Goal: Navigation & Orientation: Find specific page/section

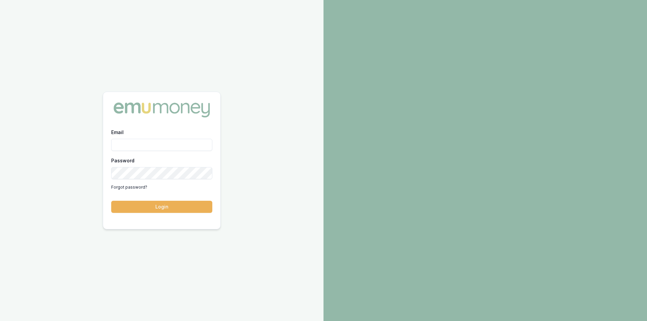
click at [180, 139] on div "Email" at bounding box center [161, 139] width 101 height 23
click at [180, 145] on input "Email" at bounding box center [161, 145] width 101 height 12
click at [167, 145] on input "Email" at bounding box center [161, 145] width 101 height 12
click at [189, 144] on input "Email" at bounding box center [161, 145] width 101 height 12
type input "[PERSON_NAME][EMAIL_ADDRESS][PERSON_NAME][DOMAIN_NAME]"
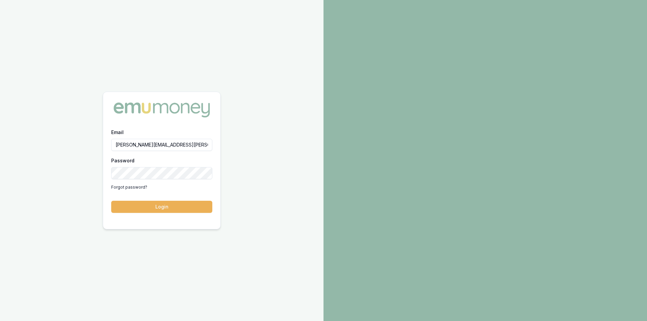
click at [171, 206] on button "Login" at bounding box center [161, 207] width 101 height 12
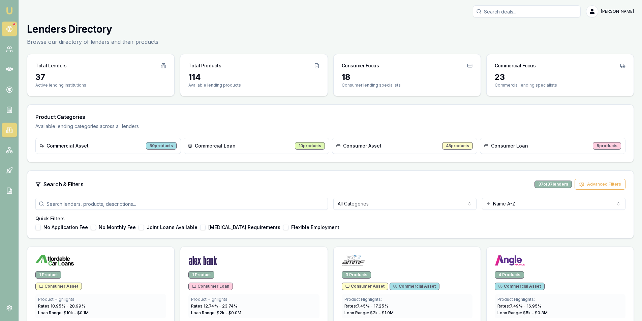
click at [11, 30] on icon at bounding box center [9, 29] width 7 height 7
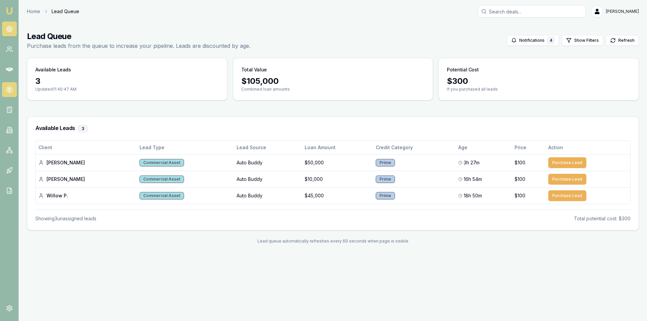
click at [10, 93] on icon at bounding box center [9, 89] width 7 height 7
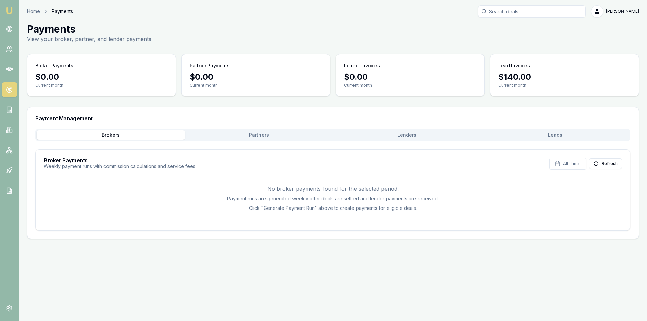
click at [13, 80] on nav "Emu Broker" at bounding box center [9, 102] width 19 height 204
click at [11, 77] on nav "Emu Broker" at bounding box center [9, 102] width 19 height 204
click at [9, 70] on icon at bounding box center [9, 69] width 7 height 4
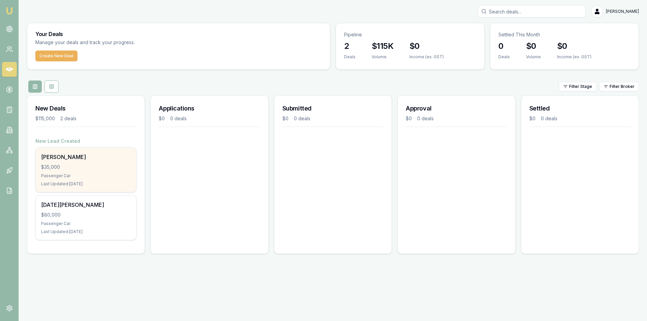
click at [96, 177] on div "Passenger Car" at bounding box center [86, 175] width 90 height 5
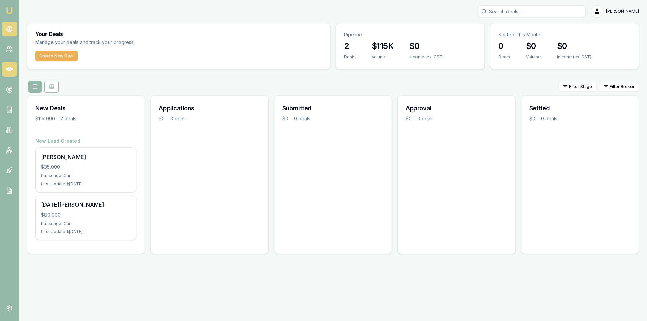
click at [11, 34] on link at bounding box center [9, 29] width 15 height 15
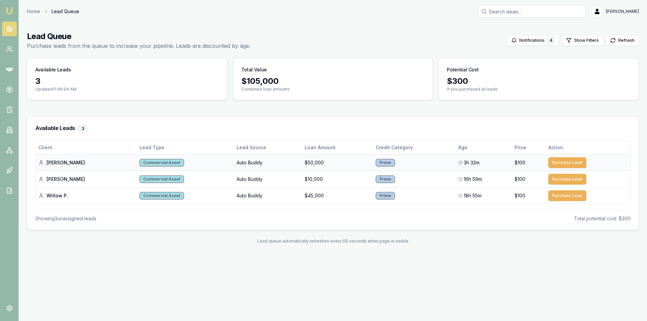
click at [174, 171] on td "Commercial Asset" at bounding box center [185, 162] width 97 height 17
click at [140, 164] on div "Commercial Asset" at bounding box center [162, 162] width 44 height 7
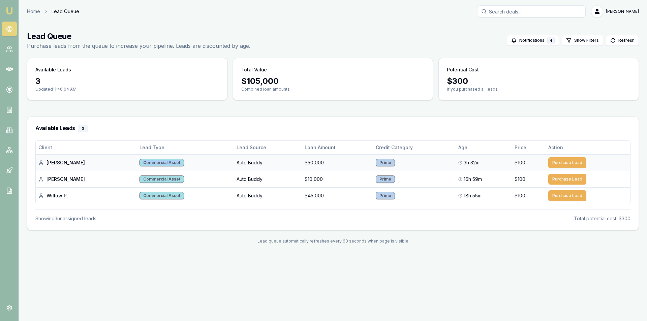
click at [191, 161] on td "Commercial Asset" at bounding box center [185, 162] width 97 height 17
click at [103, 169] on td "[PERSON_NAME]" at bounding box center [86, 162] width 101 height 17
drag, startPoint x: 627, startPoint y: 219, endPoint x: 100, endPoint y: 234, distance: 527.8
click at [100, 234] on main "Lead Queue Purchase leads from the queue to increase your pipeline. Leads are d…" at bounding box center [333, 137] width 628 height 229
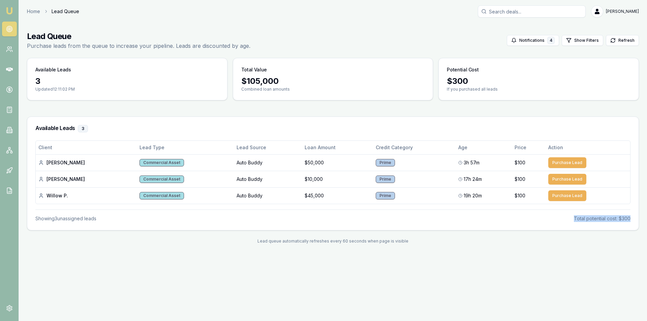
click at [13, 33] on link at bounding box center [9, 29] width 15 height 15
click at [7, 31] on icon at bounding box center [9, 29] width 7 height 7
click at [489, 213] on div "Showing 3 unassigned lead s Total potential cost: $300" at bounding box center [332, 216] width 595 height 12
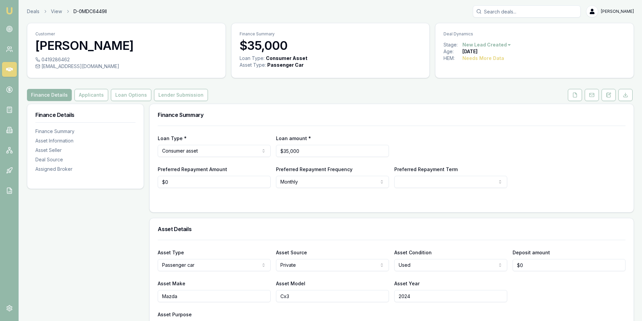
click at [40, 11] on ol "Deals View D-0MDC6449II" at bounding box center [67, 11] width 80 height 7
click at [38, 11] on link "Deals" at bounding box center [33, 11] width 12 height 7
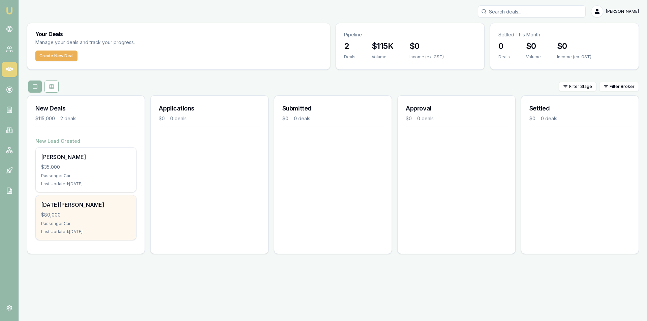
click at [84, 222] on div "Passenger Car" at bounding box center [86, 223] width 90 height 5
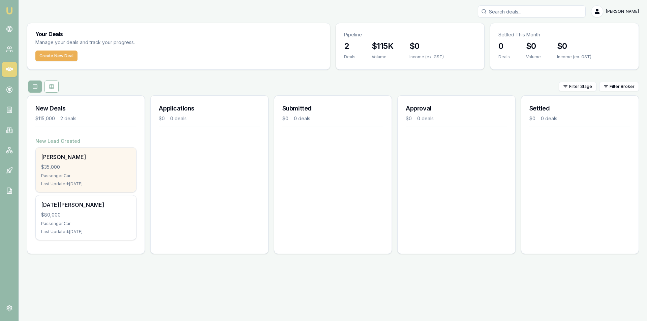
click at [100, 176] on div "Passenger Car" at bounding box center [86, 175] width 90 height 5
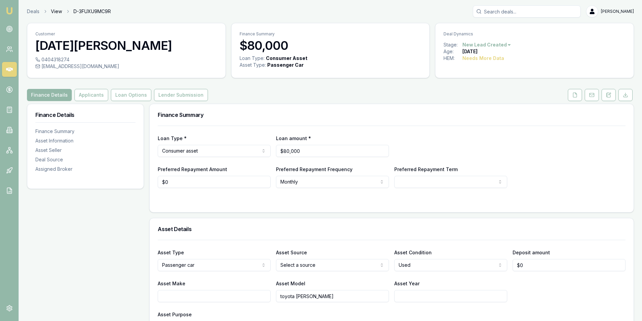
click at [58, 11] on link "View" at bounding box center [56, 11] width 11 height 7
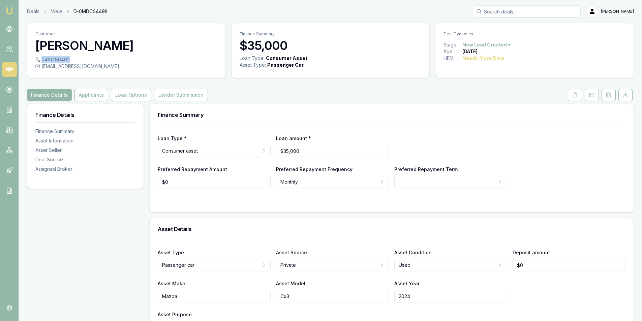
drag, startPoint x: 69, startPoint y: 58, endPoint x: 42, endPoint y: 59, distance: 27.7
click at [42, 59] on div "0419286462" at bounding box center [126, 59] width 182 height 7
click at [72, 61] on div "0419286462" at bounding box center [126, 59] width 182 height 7
drag, startPoint x: 73, startPoint y: 58, endPoint x: 78, endPoint y: 58, distance: 5.1
click at [78, 58] on div "0419286462" at bounding box center [126, 59] width 182 height 7
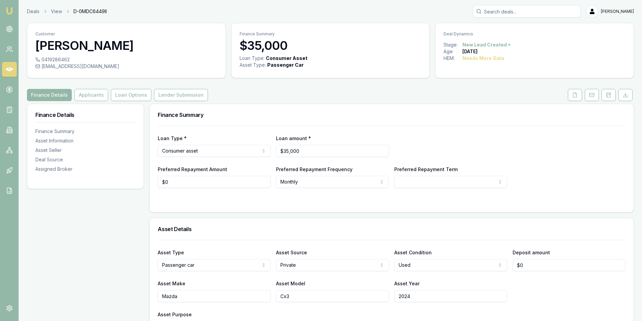
drag, startPoint x: 75, startPoint y: 59, endPoint x: 80, endPoint y: 58, distance: 4.4
click at [80, 58] on div "0419286462" at bounding box center [126, 59] width 182 height 7
click at [78, 59] on div "0419286462" at bounding box center [126, 59] width 182 height 7
click at [68, 59] on div "0419286462" at bounding box center [126, 59] width 182 height 7
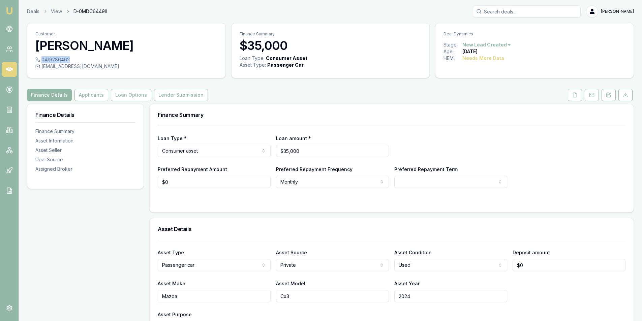
click at [67, 59] on div "0419286462" at bounding box center [126, 59] width 182 height 7
click at [30, 13] on link "Deals" at bounding box center [33, 11] width 12 height 7
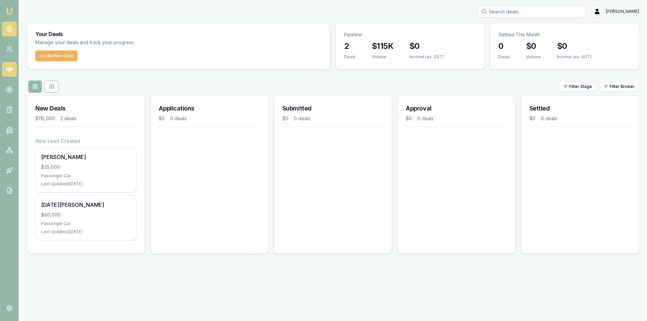
click at [8, 30] on circle at bounding box center [9, 28] width 3 height 3
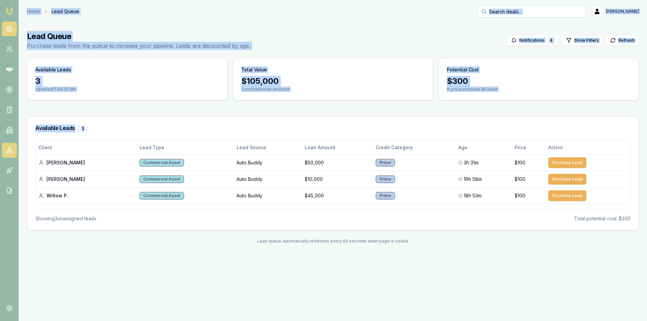
drag, startPoint x: 634, startPoint y: 162, endPoint x: 15, endPoint y: 152, distance: 619.0
click at [15, 152] on div "Emu Broker Home Lead Queue [PERSON_NAME] Toggle Menu Lead Queue Purchase leads …" at bounding box center [323, 160] width 647 height 321
click at [136, 118] on div "Available Leads 3" at bounding box center [333, 129] width 612 height 24
